Goal: Task Accomplishment & Management: Use online tool/utility

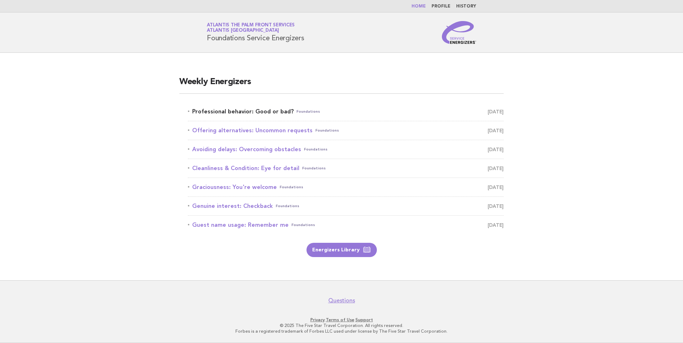
click at [282, 111] on link "Professional behavior: Good or bad? Foundations [DATE]" at bounding box center [346, 112] width 316 height 10
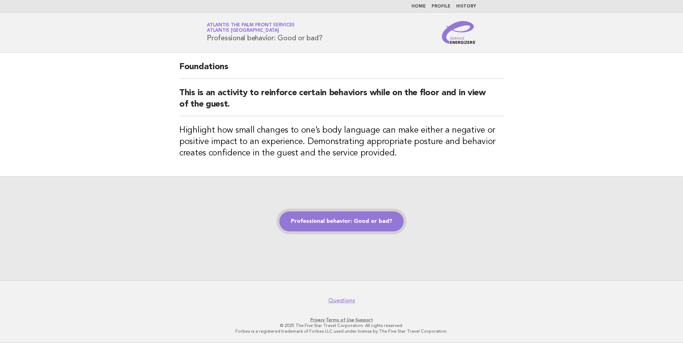
click at [342, 225] on link "Professional behavior: Good or bad?" at bounding box center [341, 222] width 124 height 20
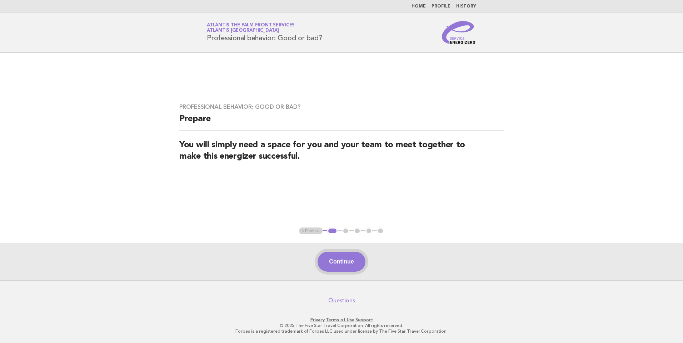
click at [346, 259] on button "Continue" at bounding box center [340, 262] width 47 height 20
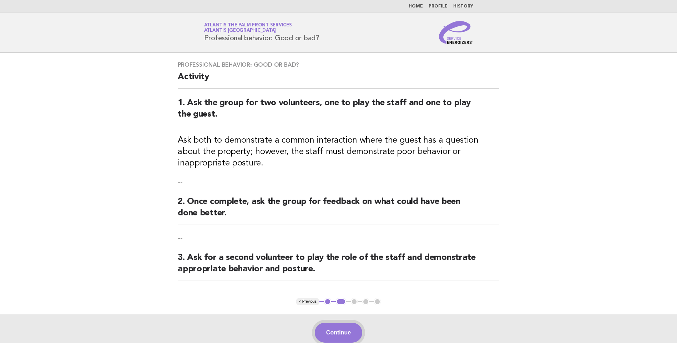
click at [338, 338] on button "Continue" at bounding box center [338, 333] width 47 height 20
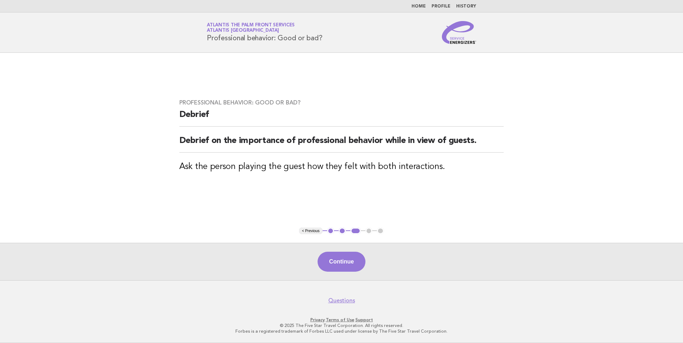
drag, startPoint x: 337, startPoint y: 261, endPoint x: 341, endPoint y: 260, distance: 3.6
click at [337, 261] on button "Continue" at bounding box center [340, 262] width 47 height 20
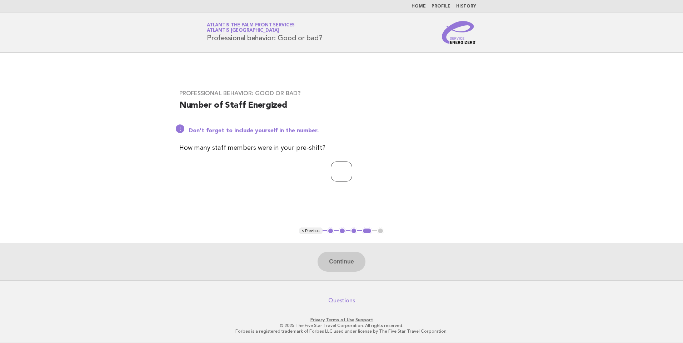
click at [341, 176] on input "number" at bounding box center [341, 172] width 21 height 20
drag, startPoint x: 332, startPoint y: 170, endPoint x: 309, endPoint y: 167, distance: 22.7
click at [309, 167] on p "*" at bounding box center [341, 172] width 324 height 20
type input "*"
click at [333, 264] on button "Continue" at bounding box center [340, 262] width 47 height 20
